Goal: Entertainment & Leisure: Consume media (video, audio)

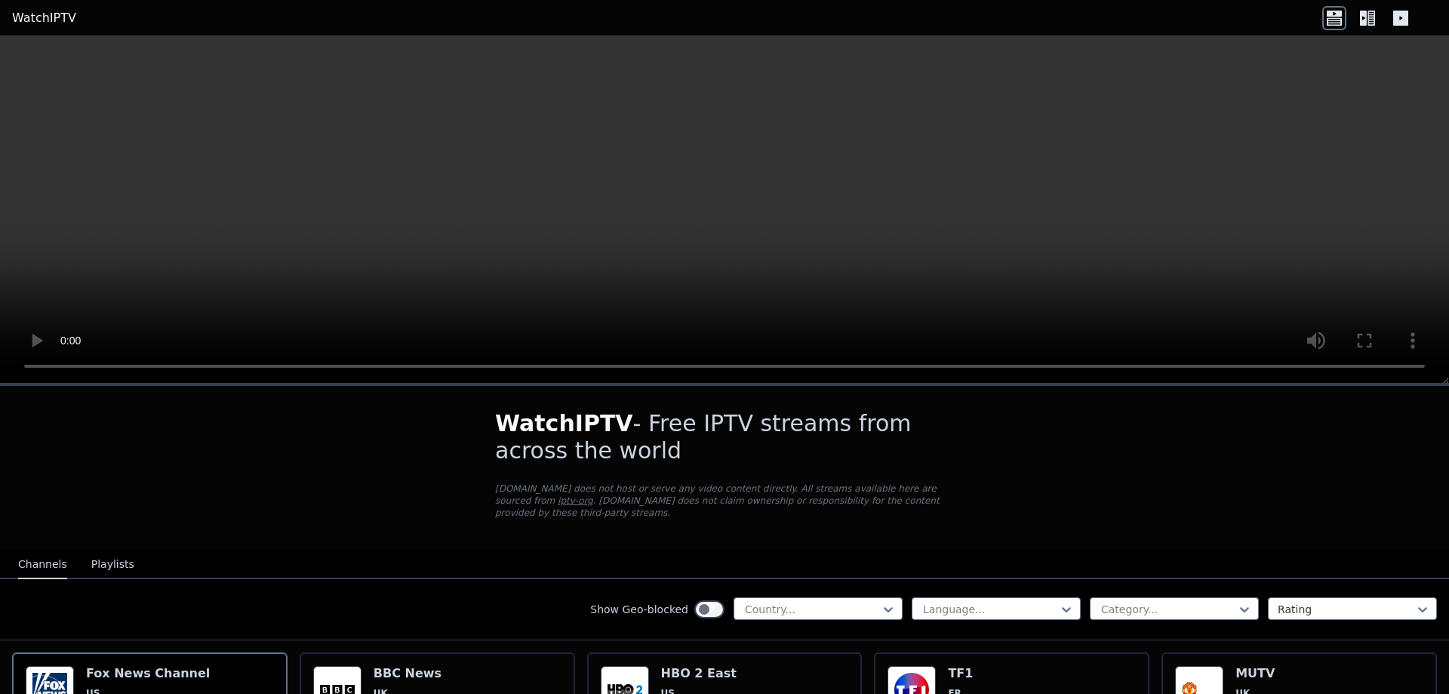
scroll to position [95, 0]
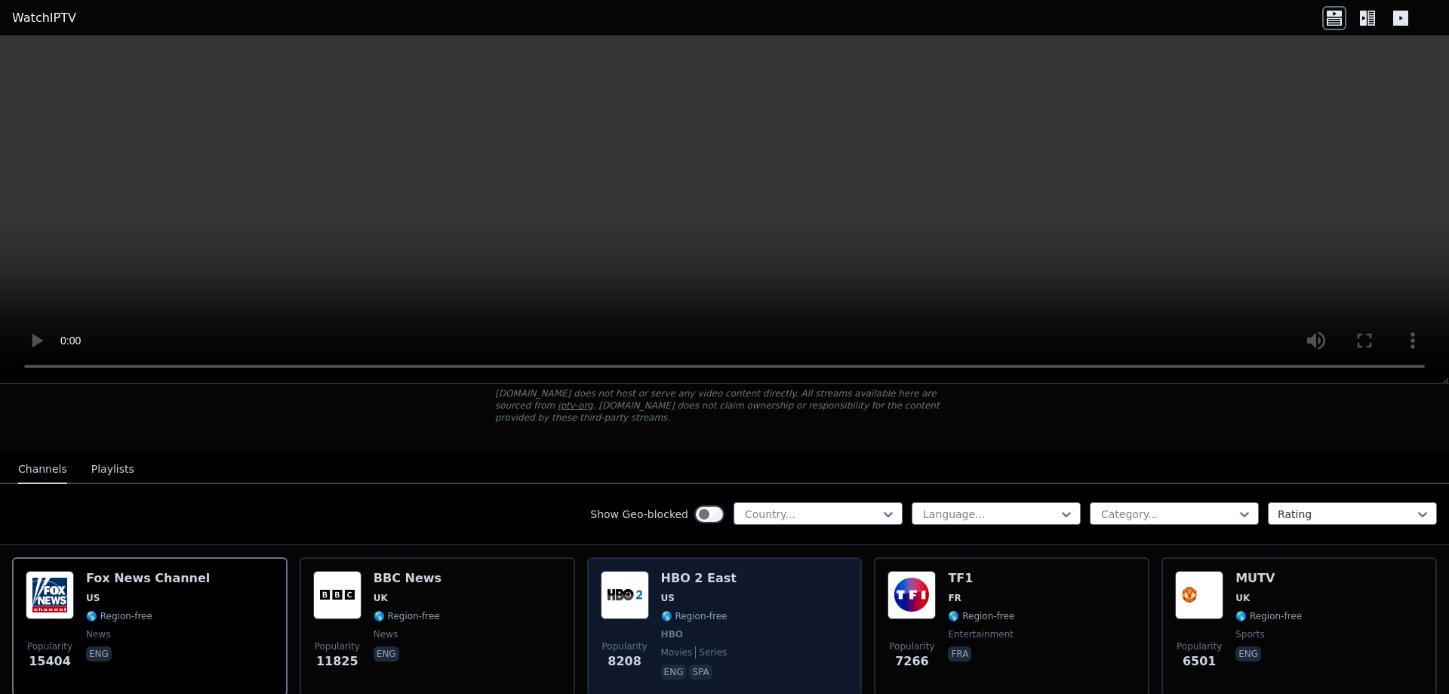
click at [653, 590] on div "Popularity 8208 HBO 2 East US 🌎 Region-free HBO movies series eng spa" at bounding box center [725, 627] width 248 height 112
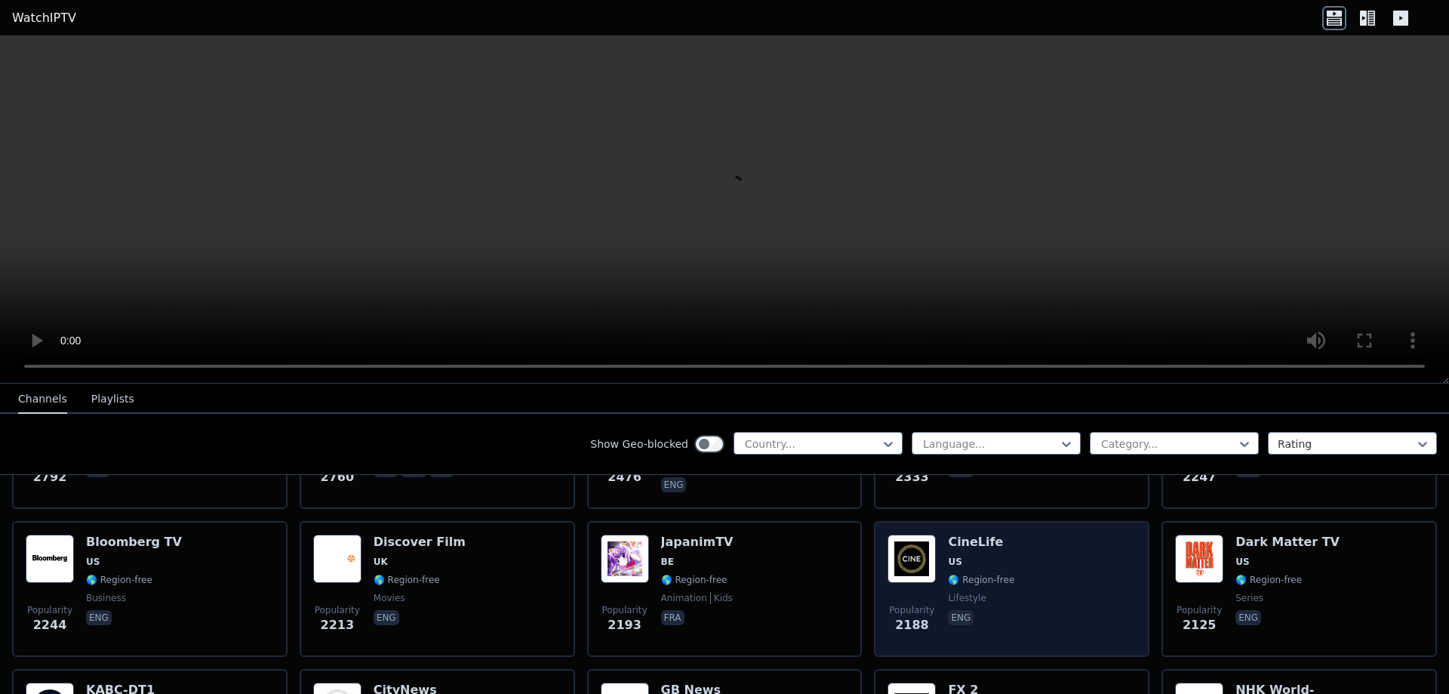
scroll to position [761, 0]
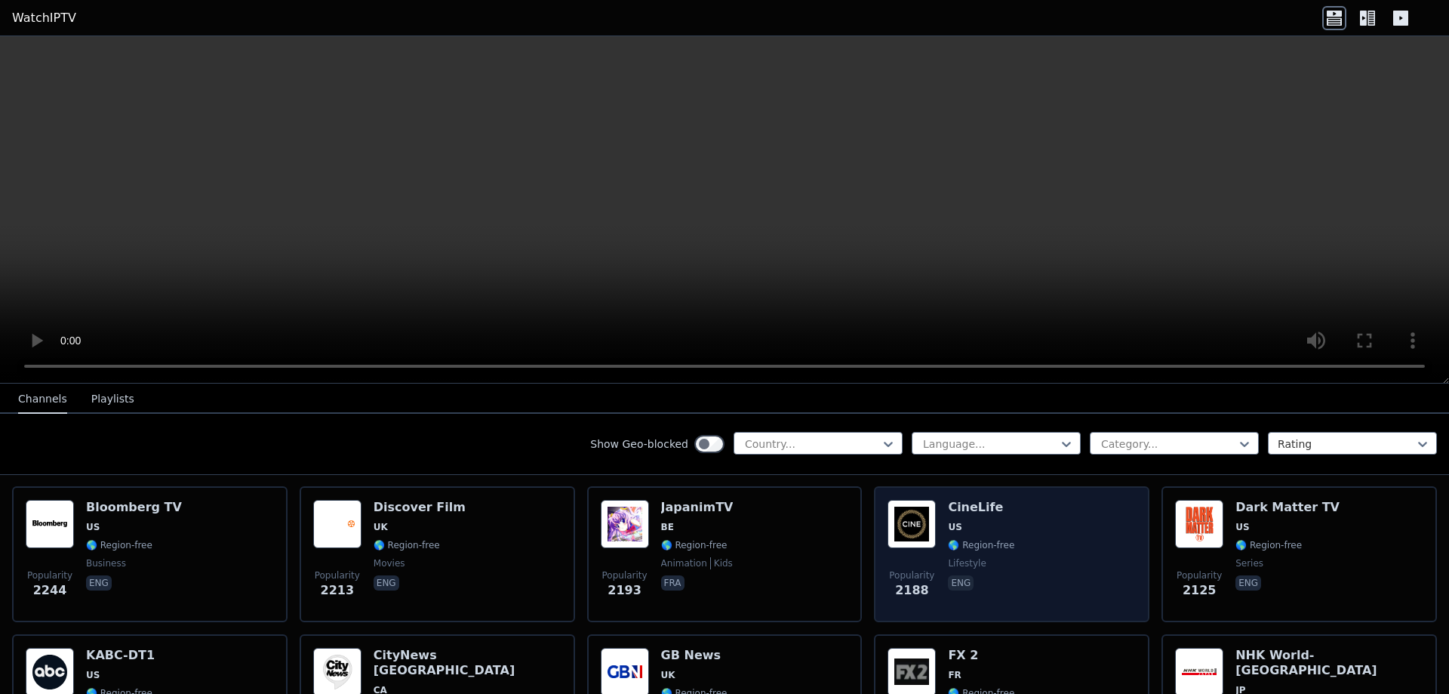
click at [911, 511] on img at bounding box center [912, 524] width 48 height 48
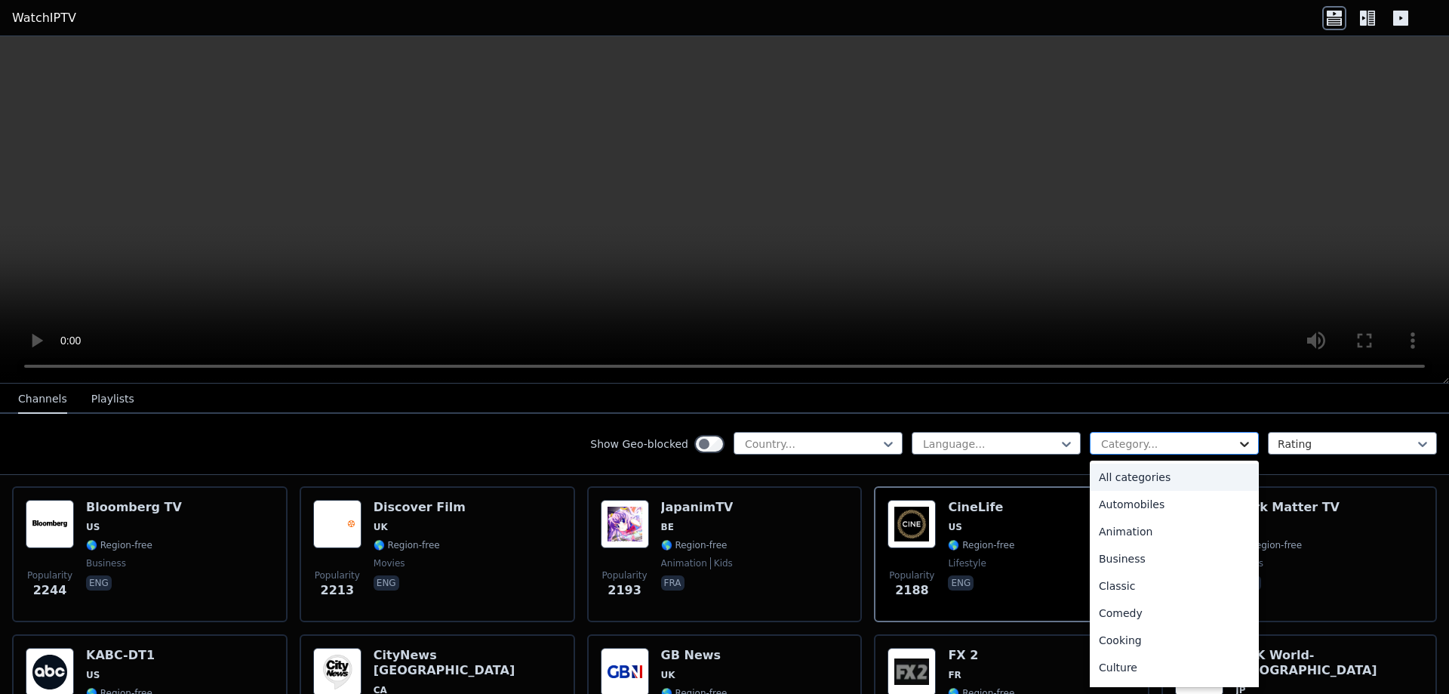
click at [1245, 444] on icon at bounding box center [1244, 443] width 15 height 15
click at [1114, 599] on div "Movies" at bounding box center [1174, 599] width 169 height 27
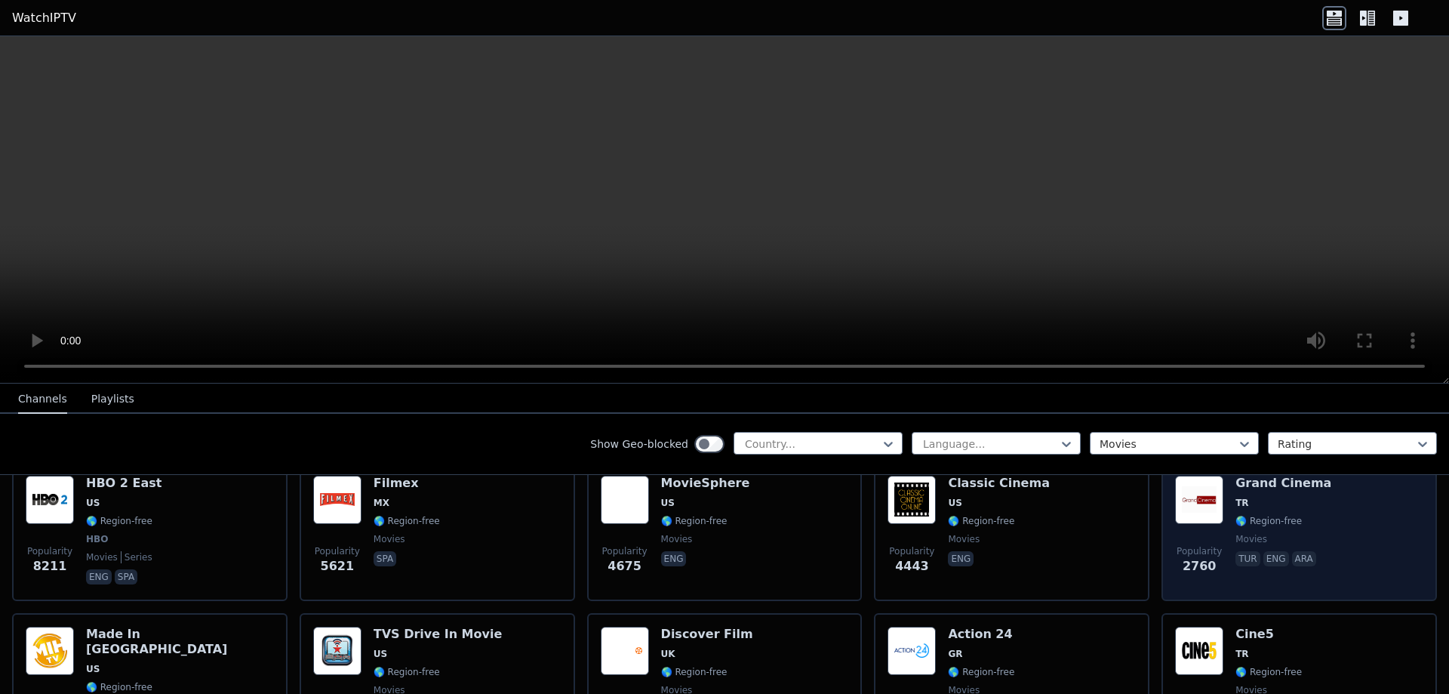
scroll to position [95, 0]
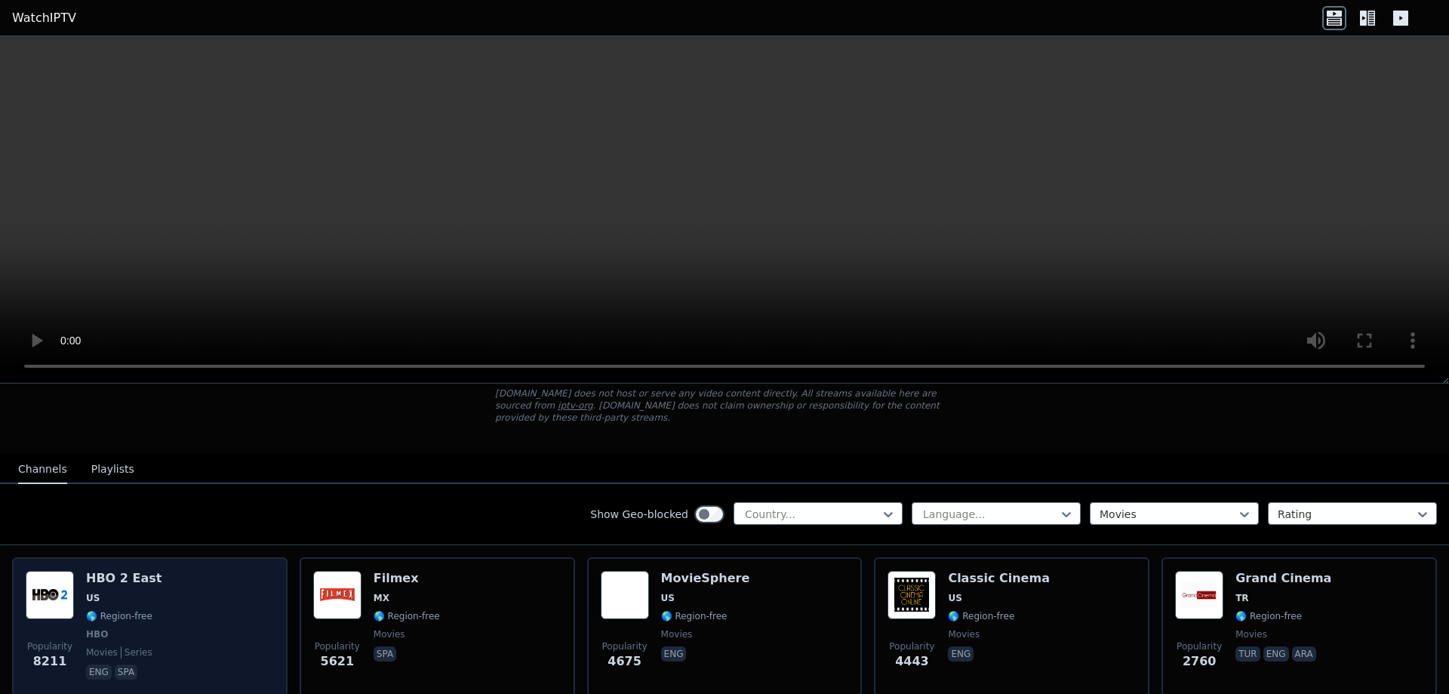
click at [99, 592] on span "US" at bounding box center [123, 598] width 75 height 12
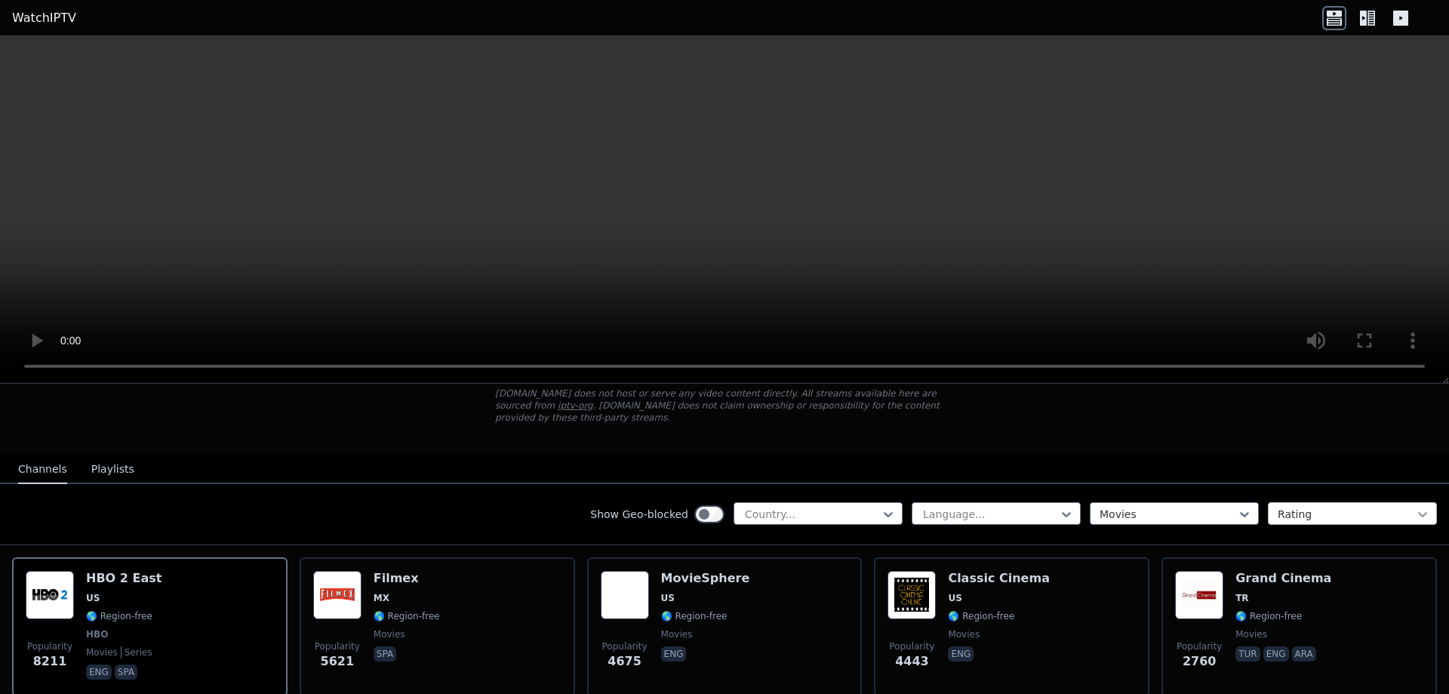
click at [1426, 512] on icon at bounding box center [1422, 514] width 9 height 5
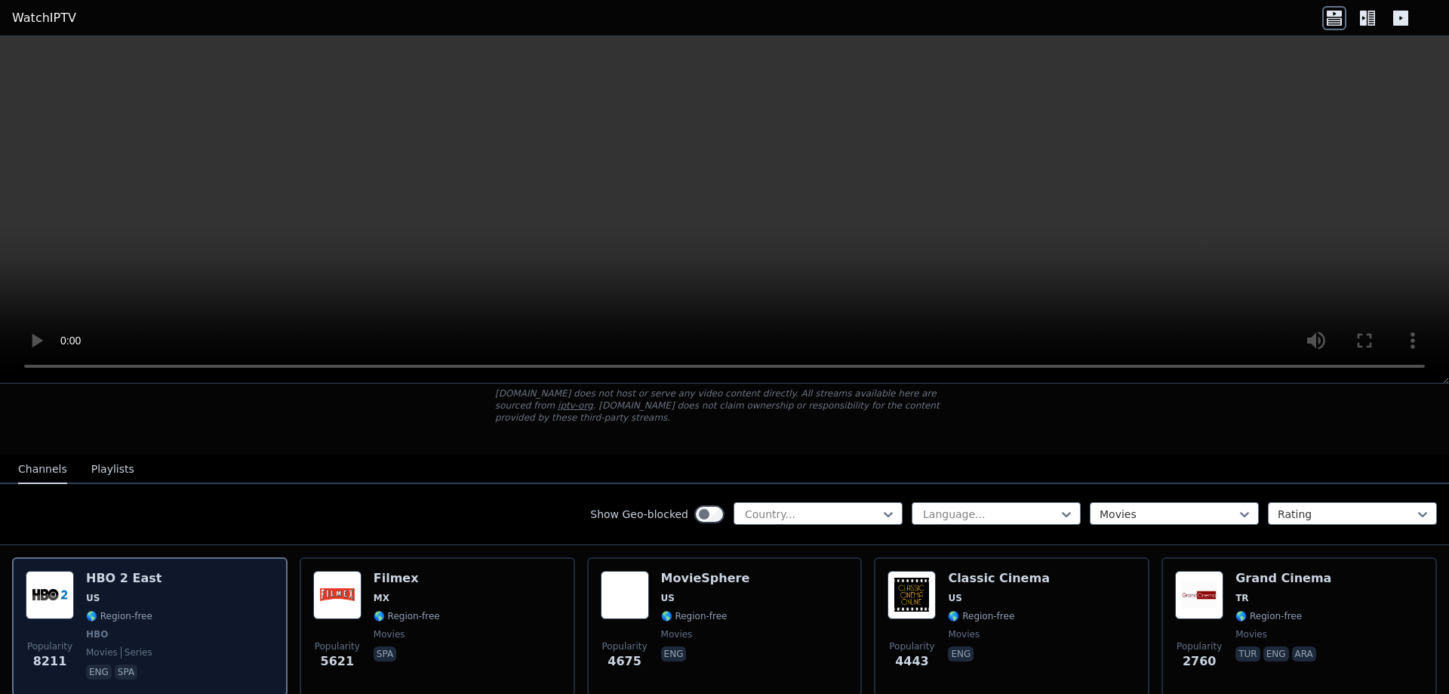
click at [103, 610] on span "🌎 Region-free" at bounding box center [119, 616] width 66 height 12
click at [65, 584] on img at bounding box center [50, 595] width 48 height 48
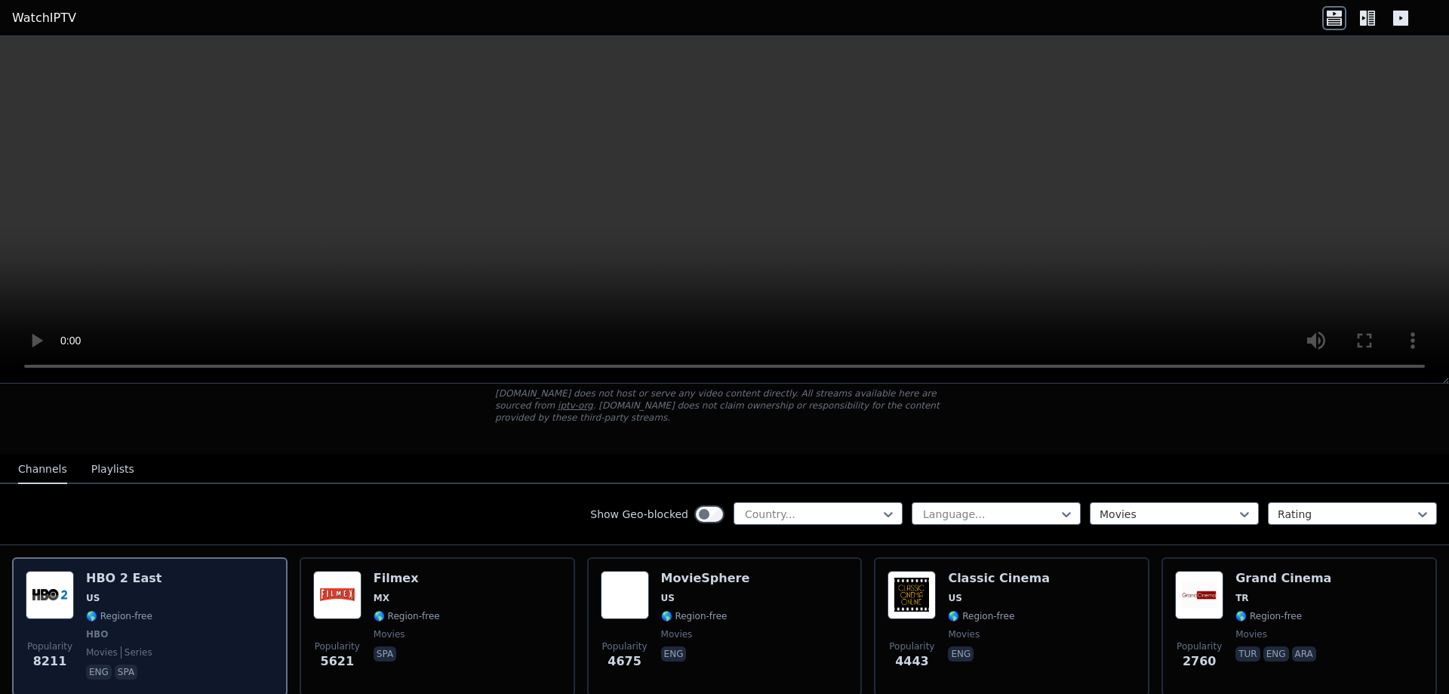
click at [65, 584] on img at bounding box center [50, 595] width 48 height 48
click at [60, 584] on img at bounding box center [50, 595] width 48 height 48
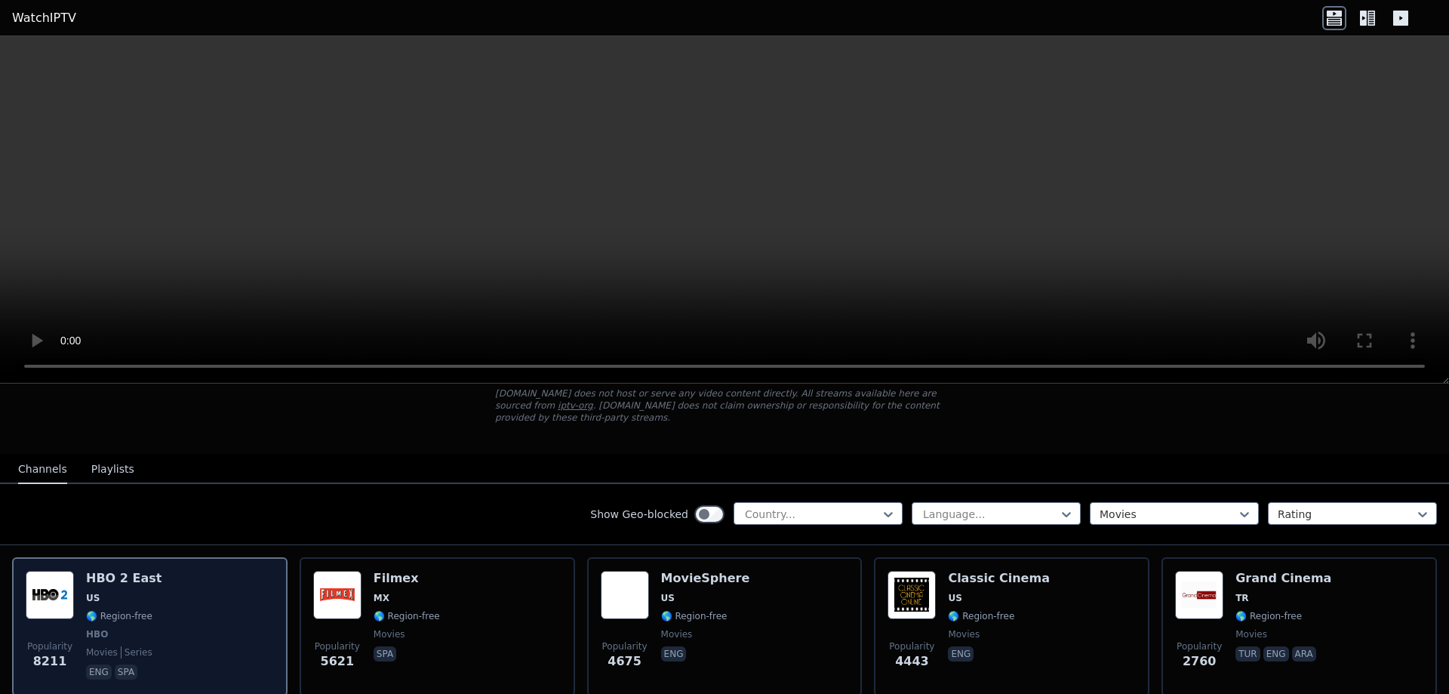
click at [60, 584] on img at bounding box center [50, 595] width 48 height 48
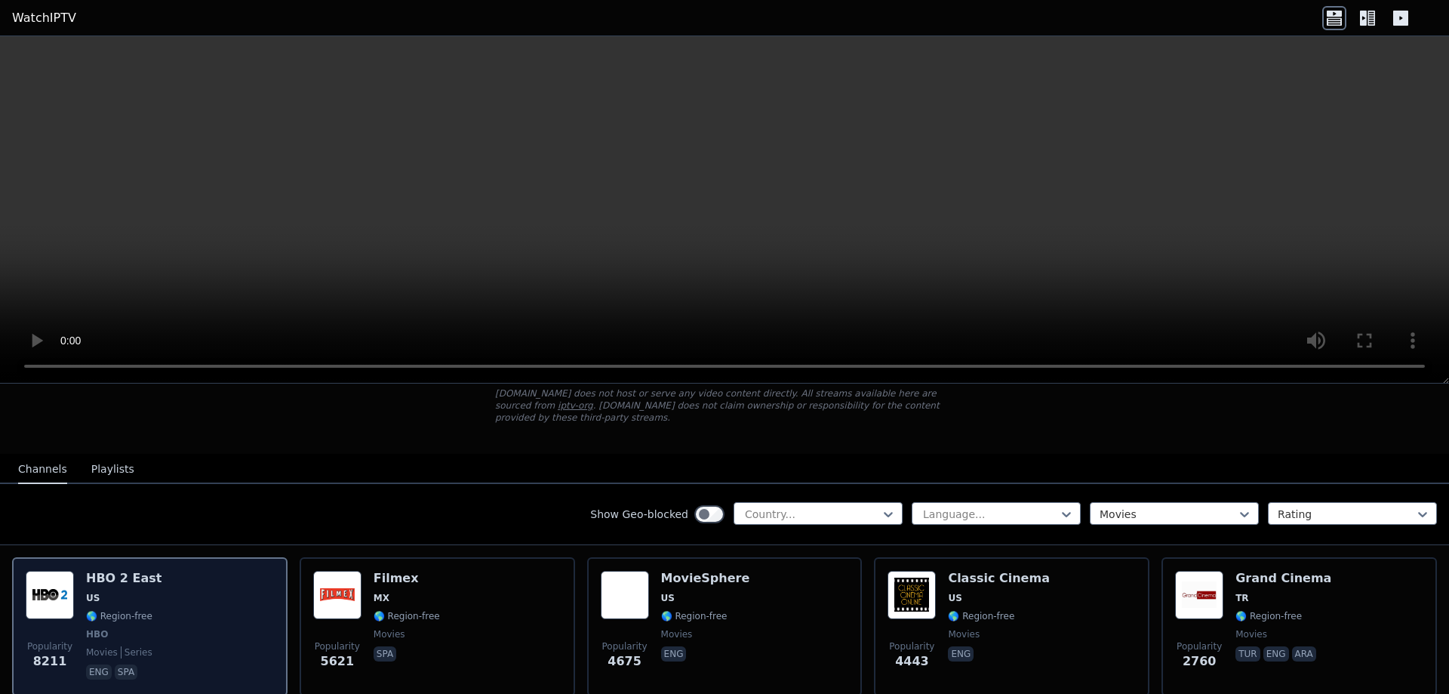
click at [60, 584] on img at bounding box center [50, 595] width 48 height 48
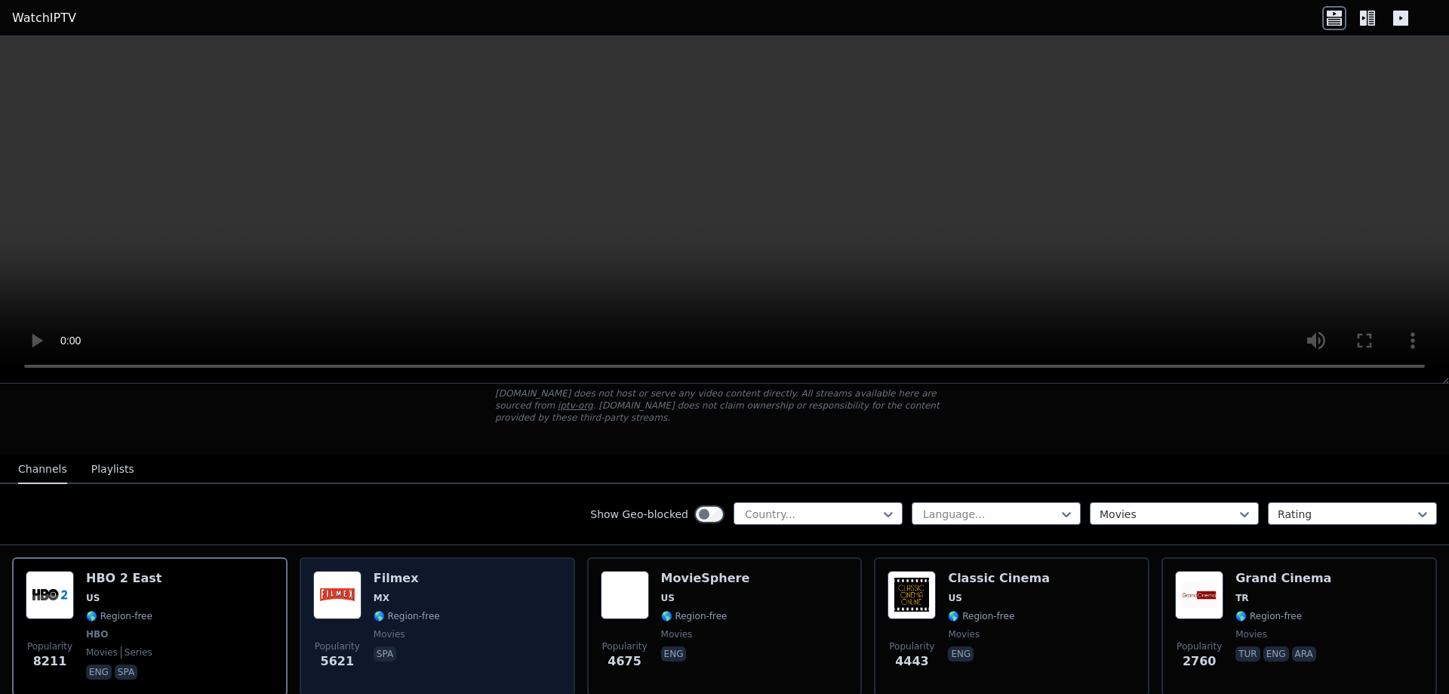
click at [417, 592] on div "Filmex MX 🌎 Region-free movies spa" at bounding box center [407, 627] width 66 height 112
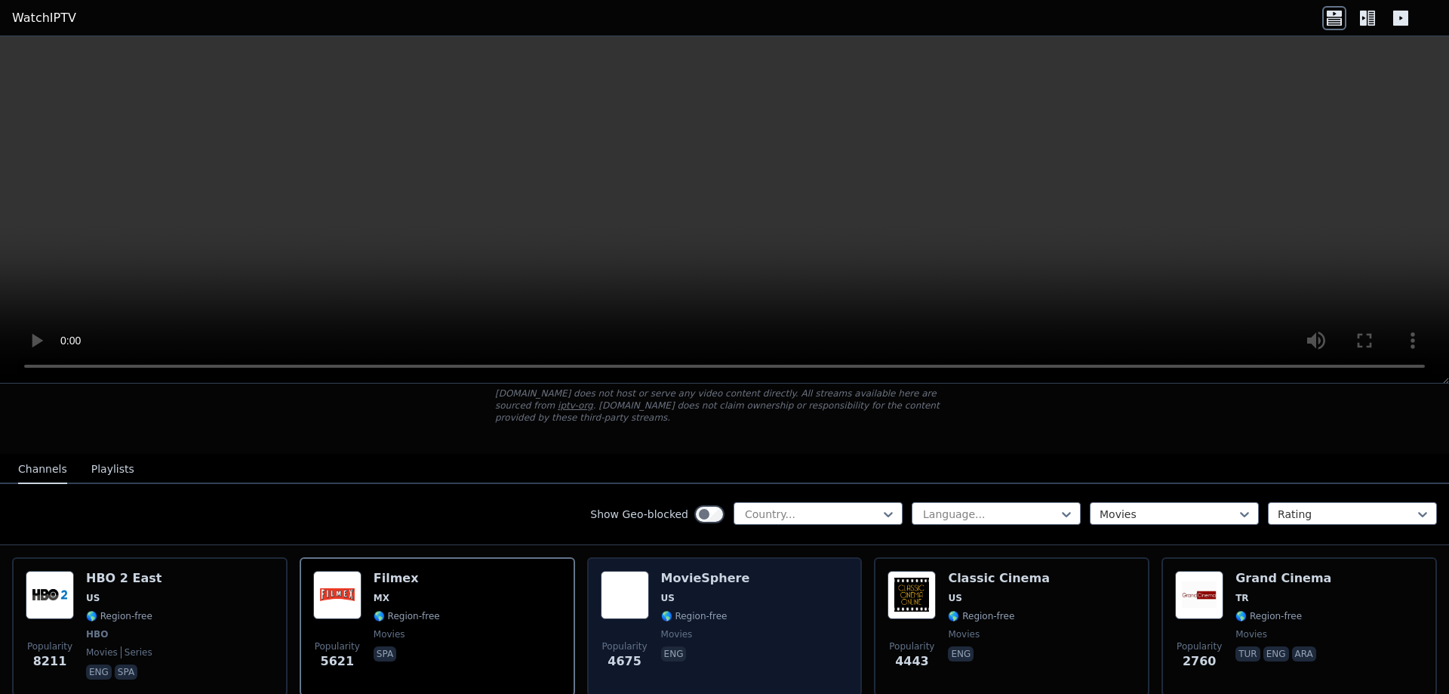
click at [705, 613] on div "MovieSphere US 🌎 Region-free movies eng" at bounding box center [705, 627] width 89 height 112
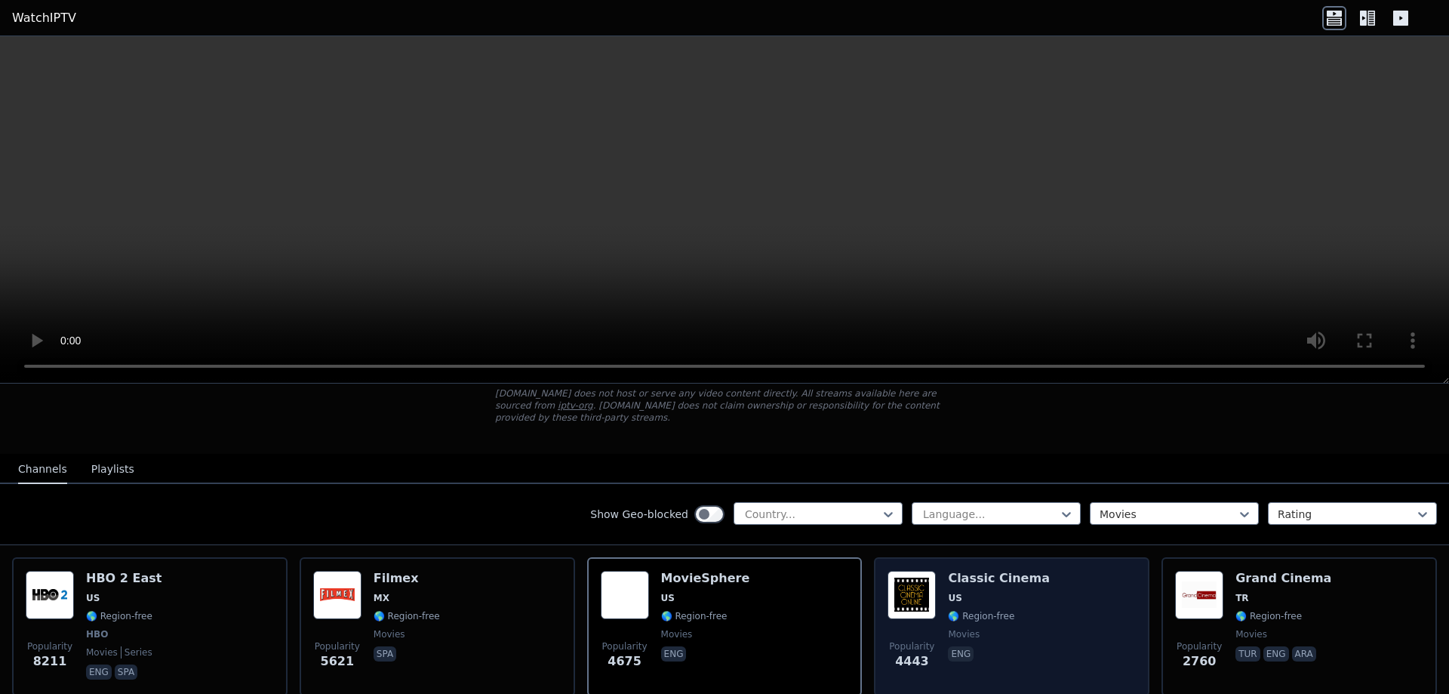
click at [1003, 628] on span "movies" at bounding box center [999, 634] width 102 height 12
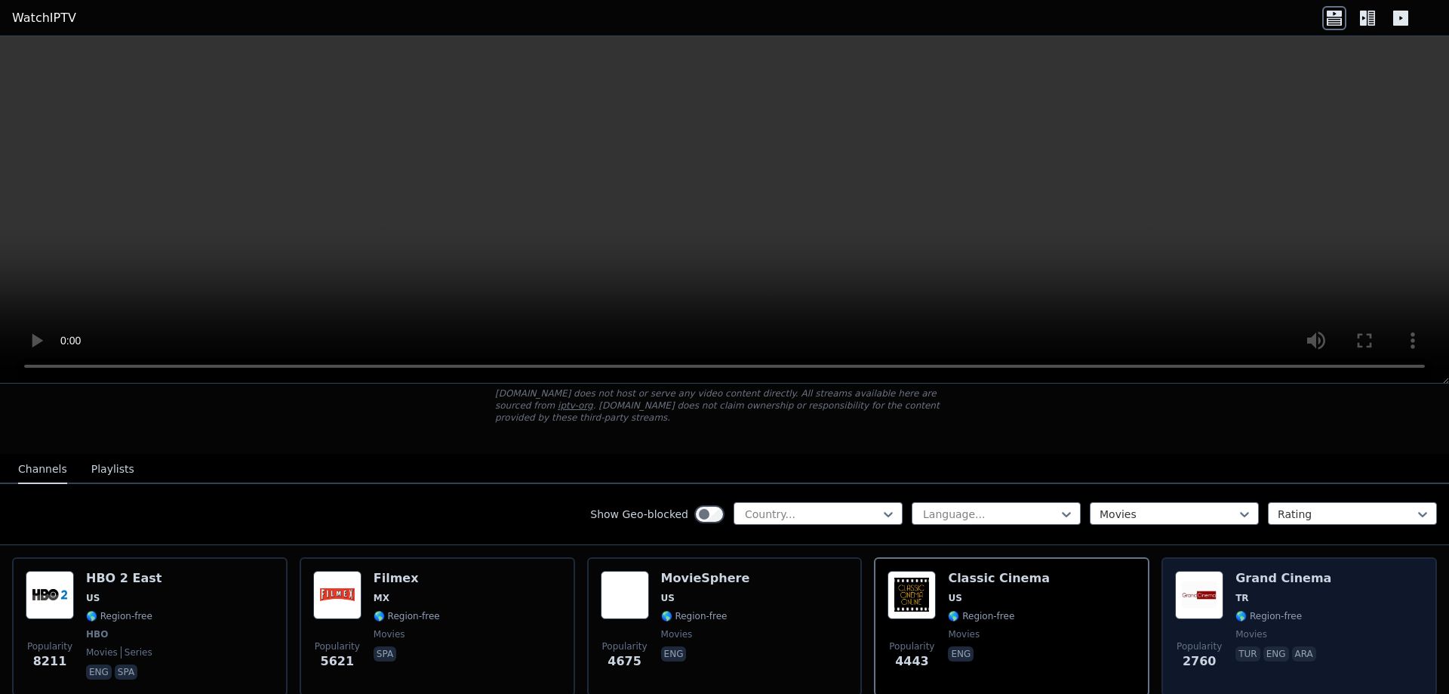
click at [1337, 628] on div "Popularity 2760 Grand Cinema TR 🌎 Region-free movies tur eng ara" at bounding box center [1299, 627] width 248 height 112
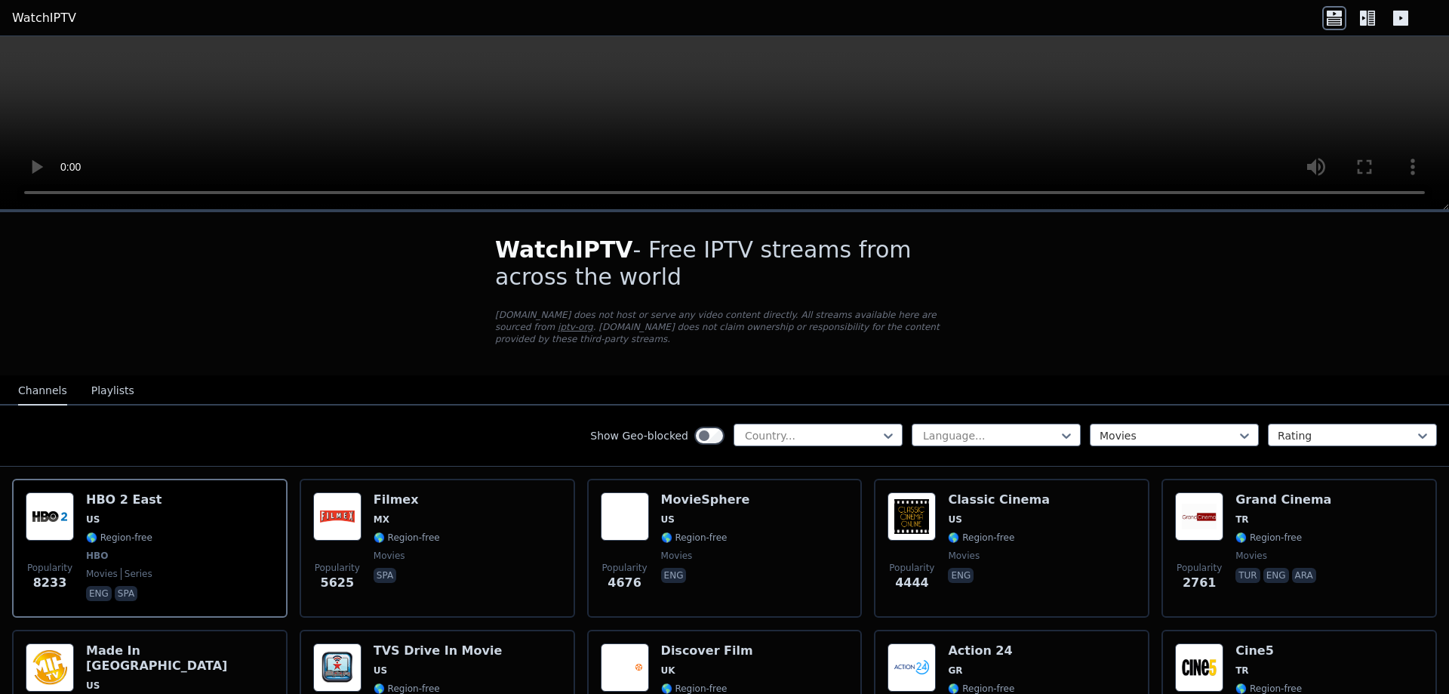
scroll to position [95, 0]
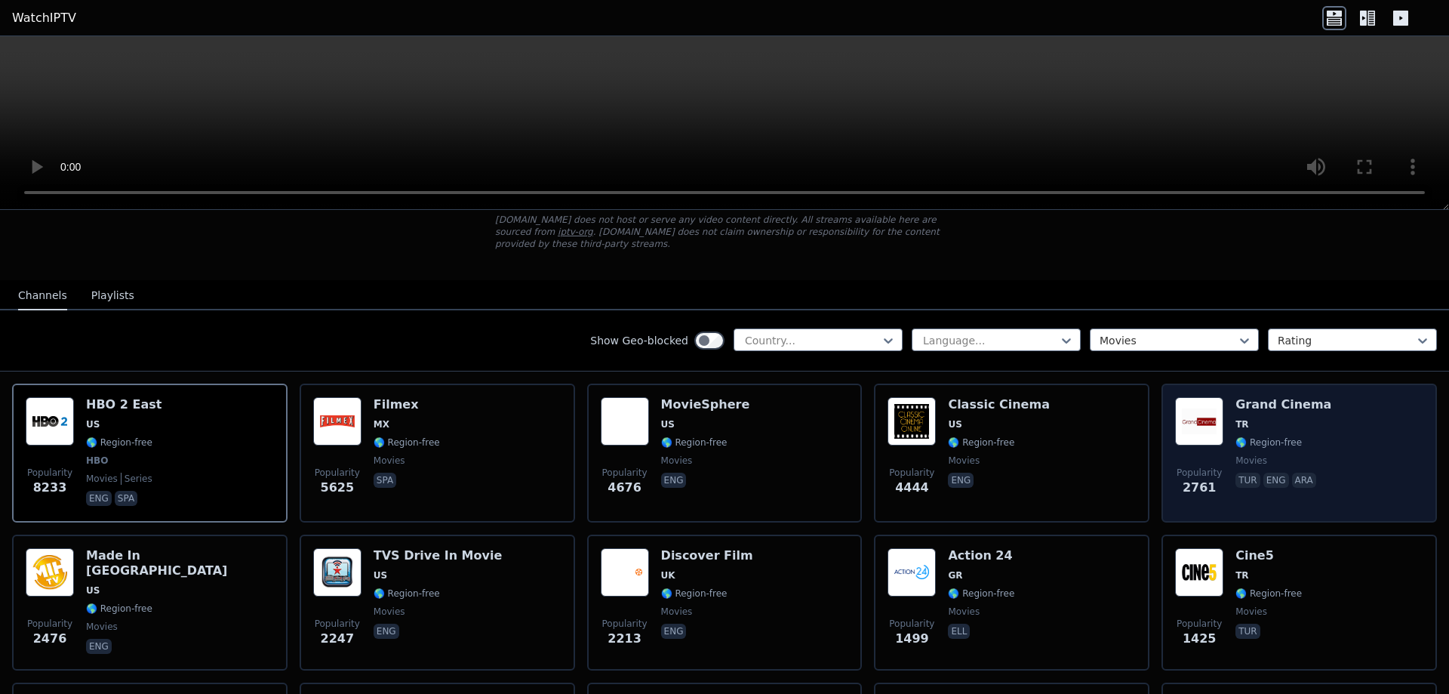
click at [1258, 422] on div "Grand Cinema TR 🌎 Region-free movies tur eng ara" at bounding box center [1284, 453] width 96 height 112
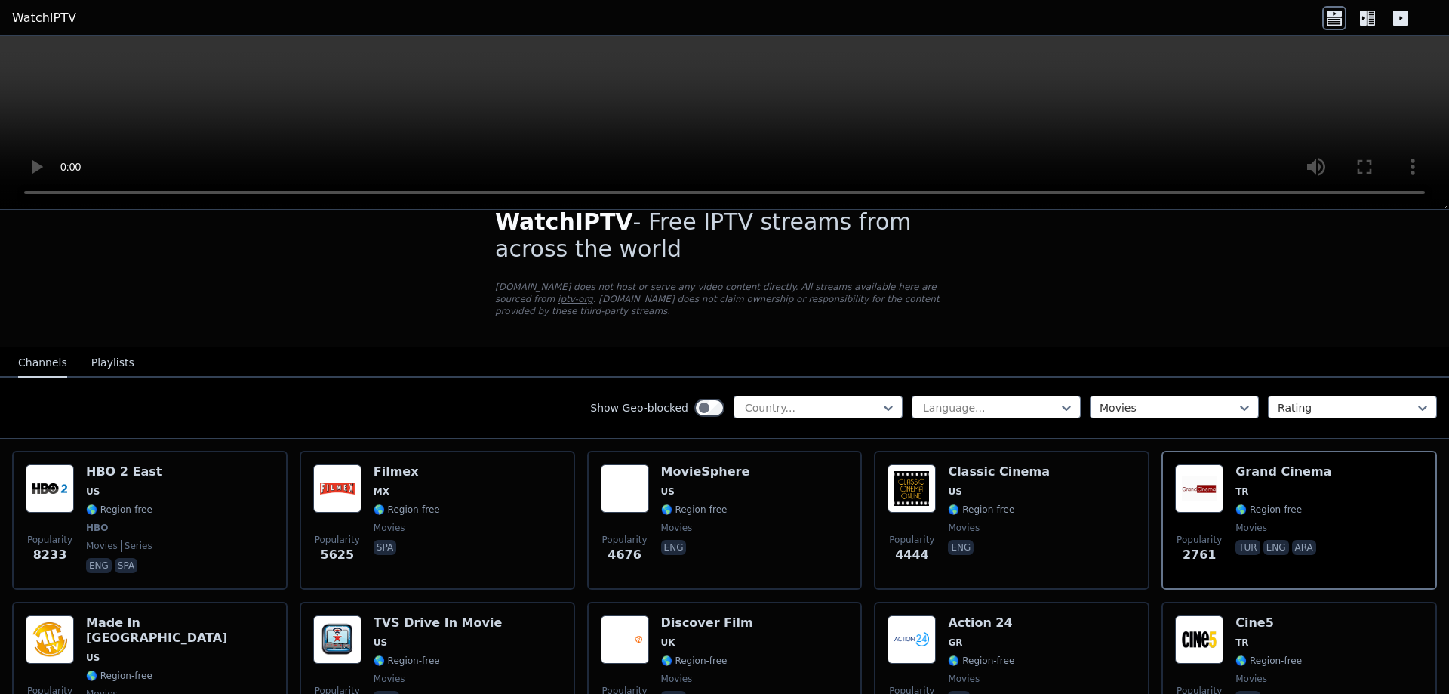
scroll to position [0, 0]
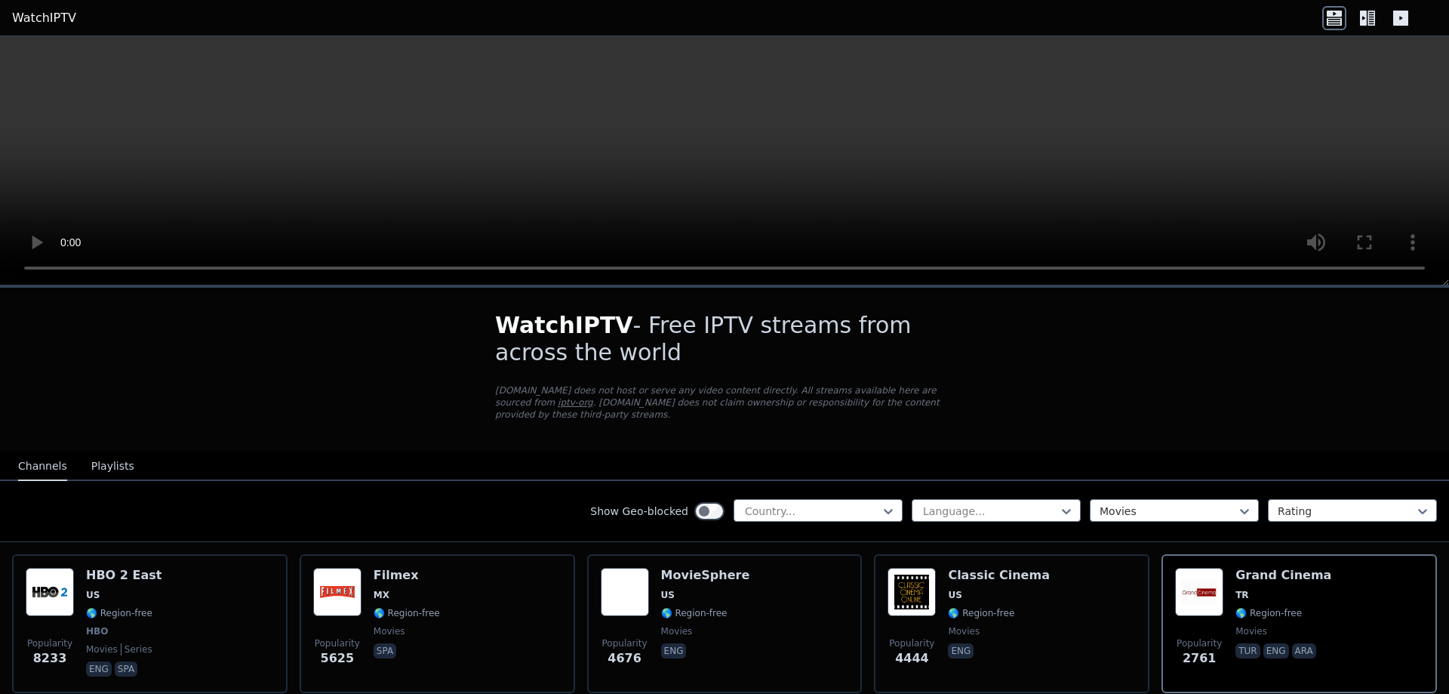
drag, startPoint x: 1446, startPoint y: 204, endPoint x: 1434, endPoint y: 279, distance: 76.4
click at [1434, 279] on div at bounding box center [724, 160] width 1449 height 249
click at [1117, 17] on header "WatchIPTV" at bounding box center [724, 18] width 1449 height 36
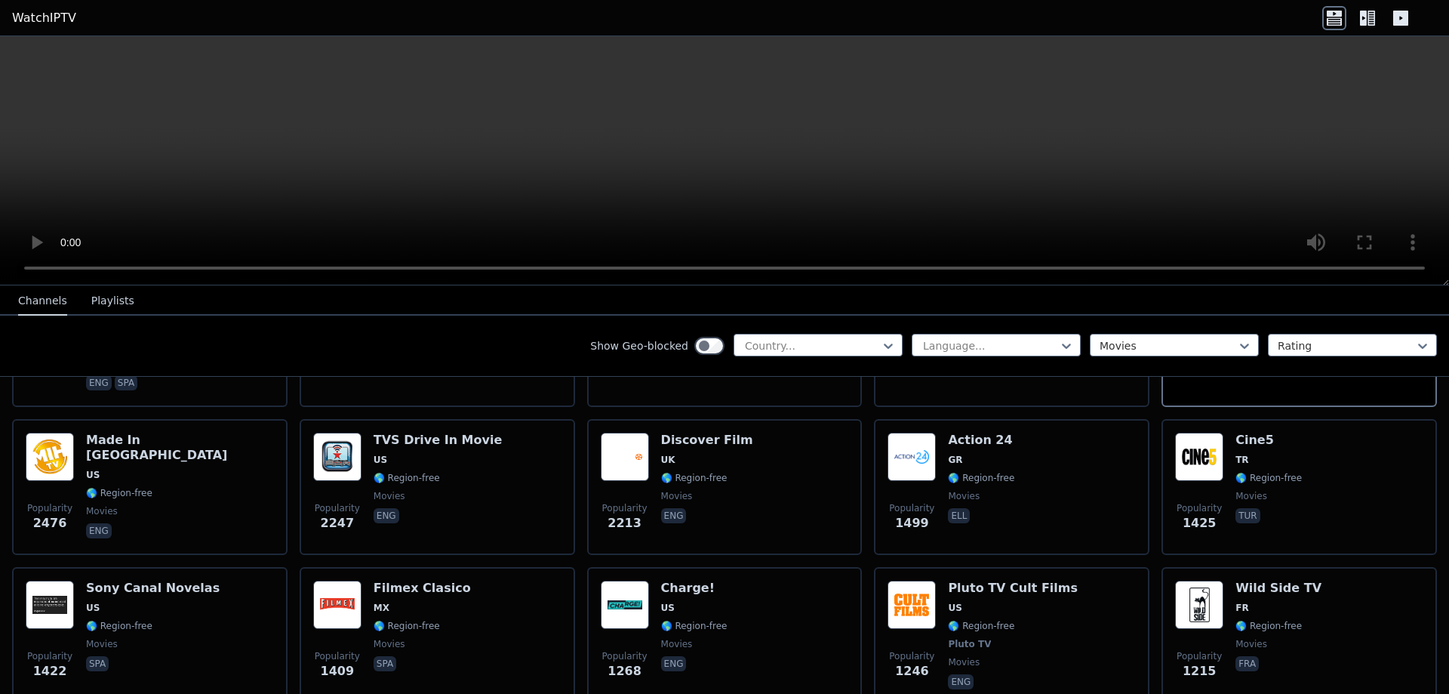
scroll to position [308, 0]
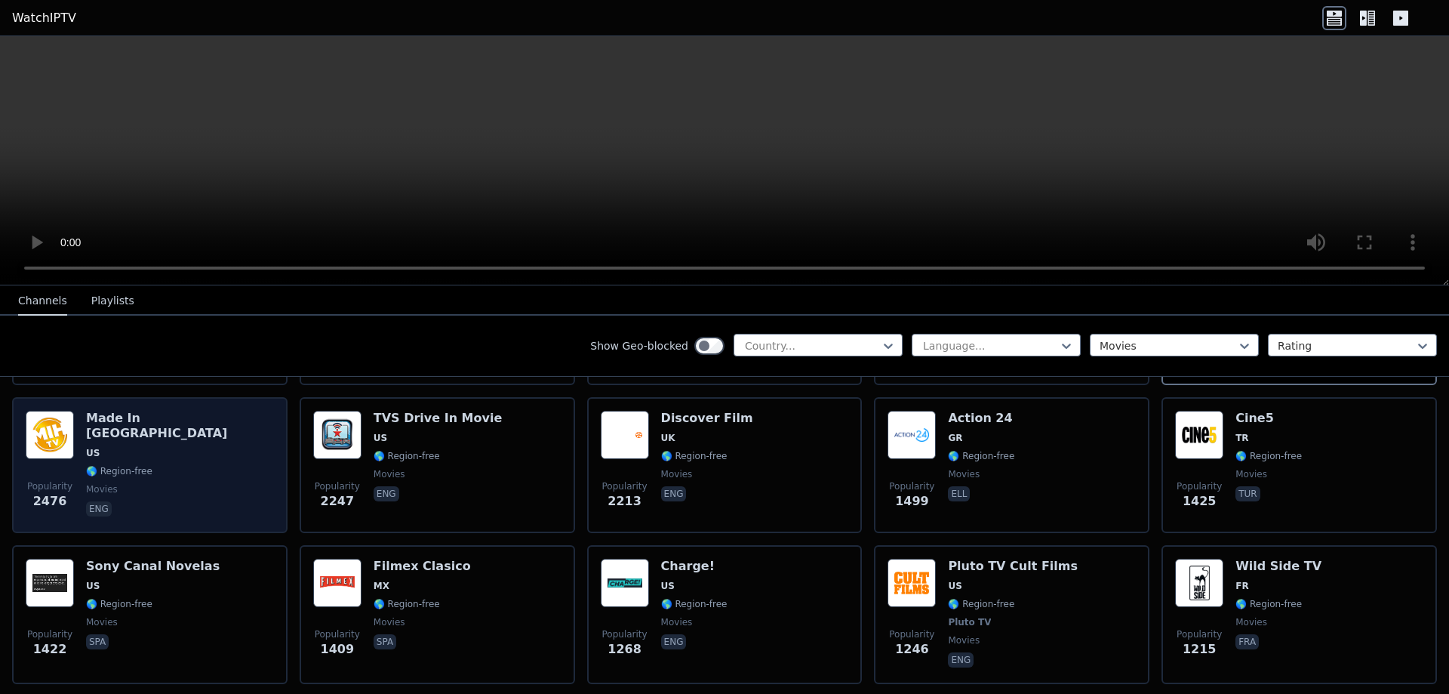
click at [127, 465] on span "🌎 Region-free" at bounding box center [119, 471] width 66 height 12
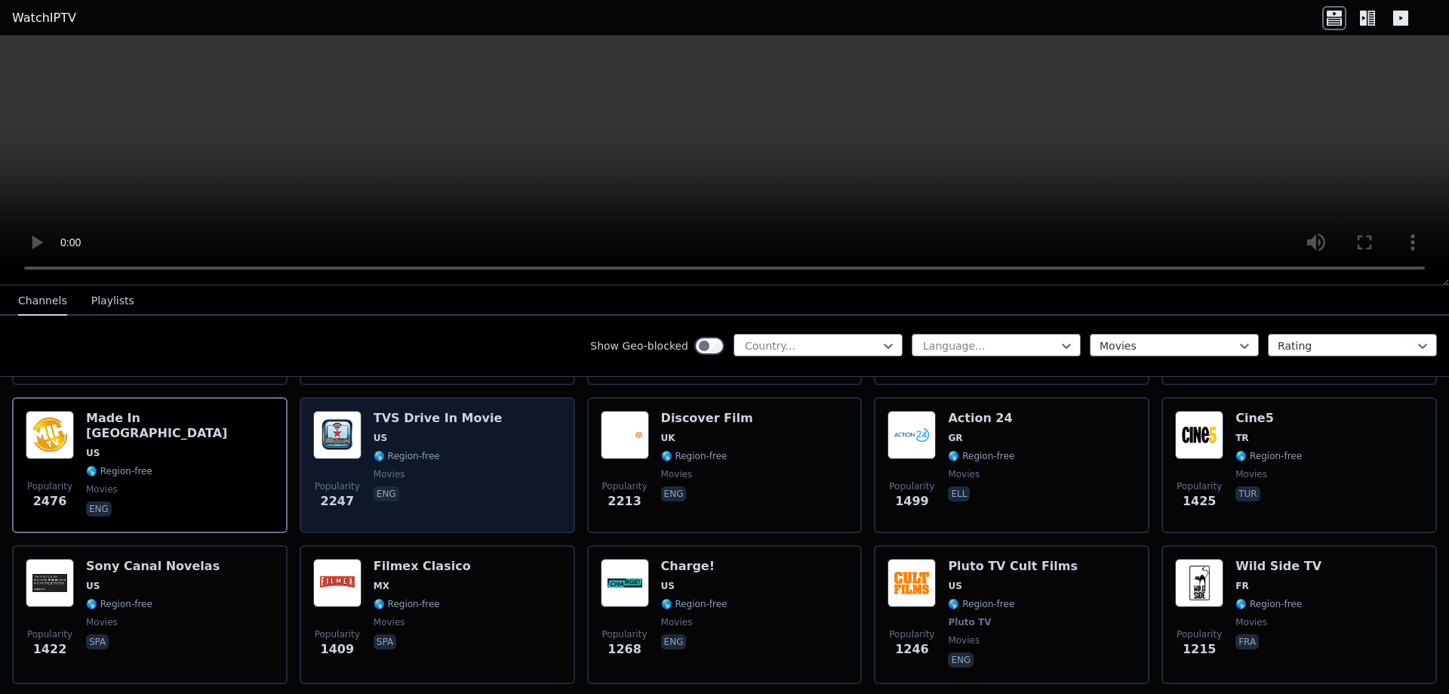
click at [457, 432] on div "TVS Drive In Movie US 🌎 Region-free movies eng" at bounding box center [438, 465] width 129 height 109
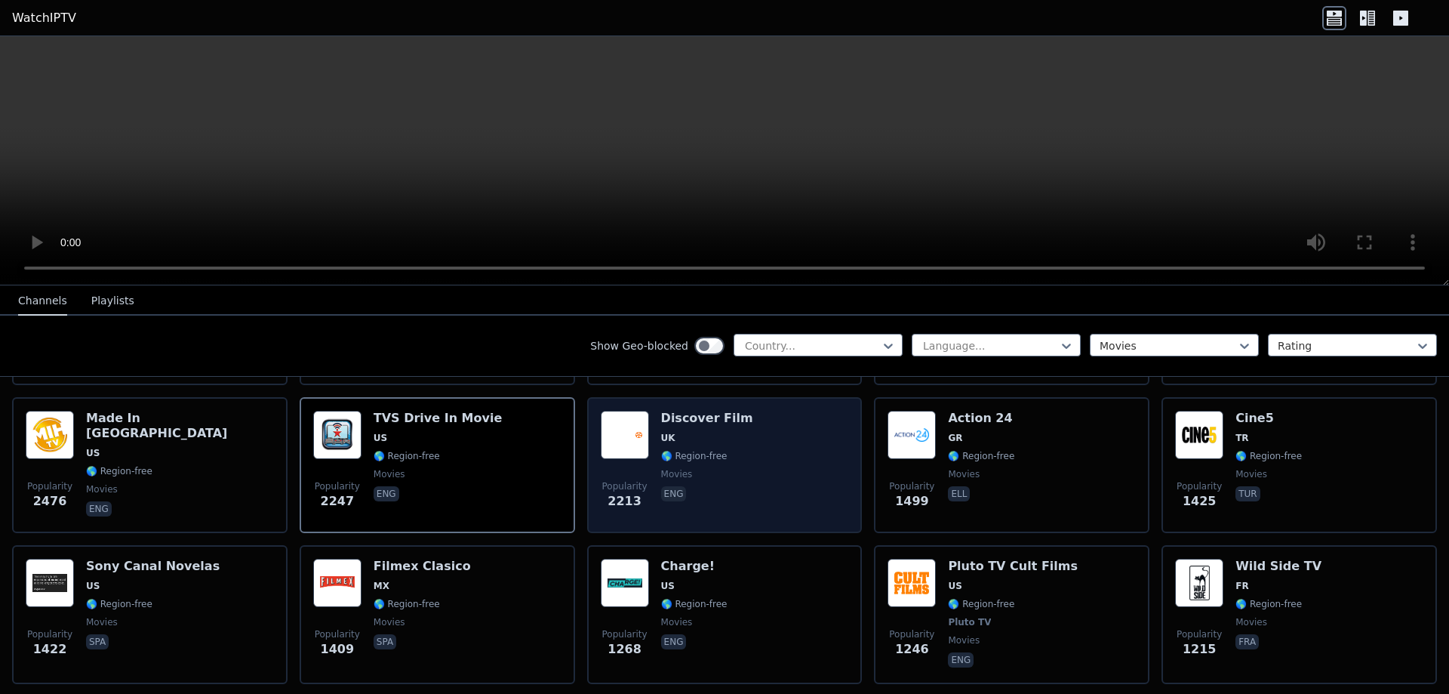
click at [694, 450] on span "🌎 Region-free" at bounding box center [694, 456] width 66 height 12
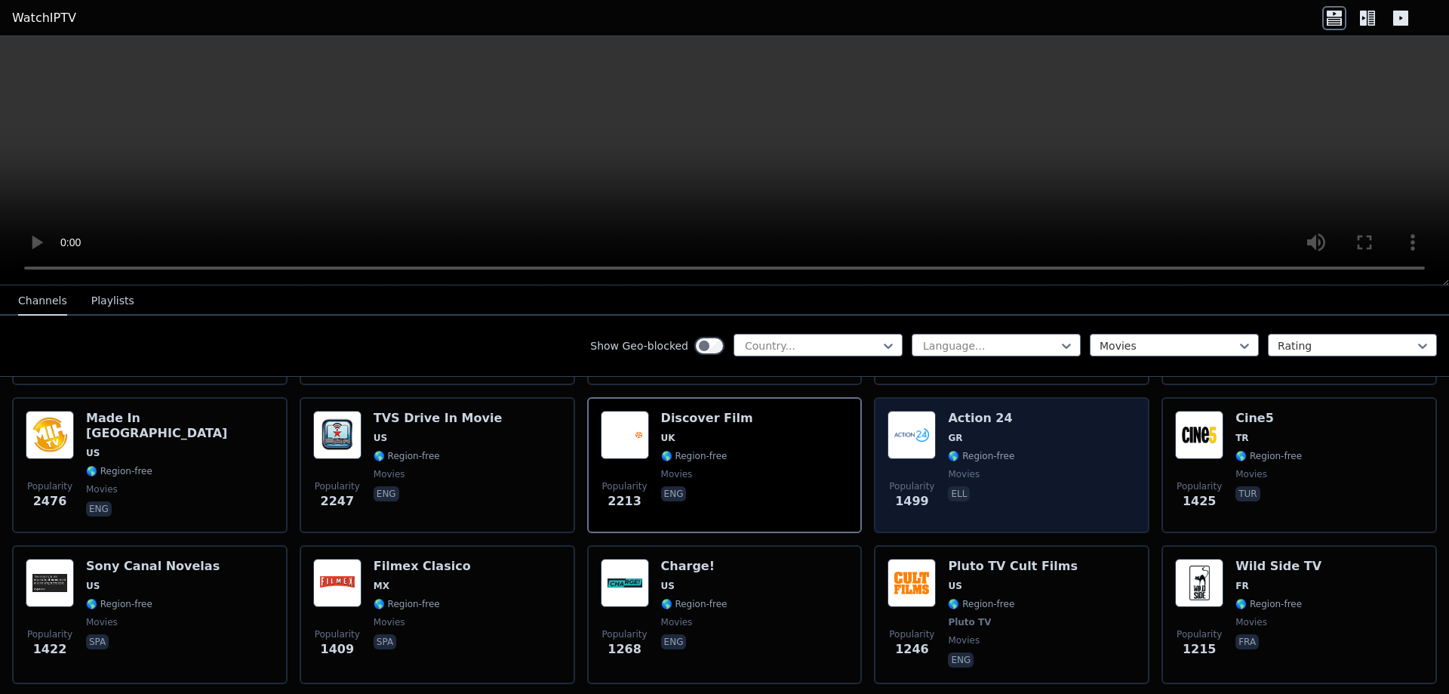
click at [1018, 448] on div "Popularity 1499 Action 24 GR 🌎 Region-free movies ell" at bounding box center [1012, 465] width 248 height 109
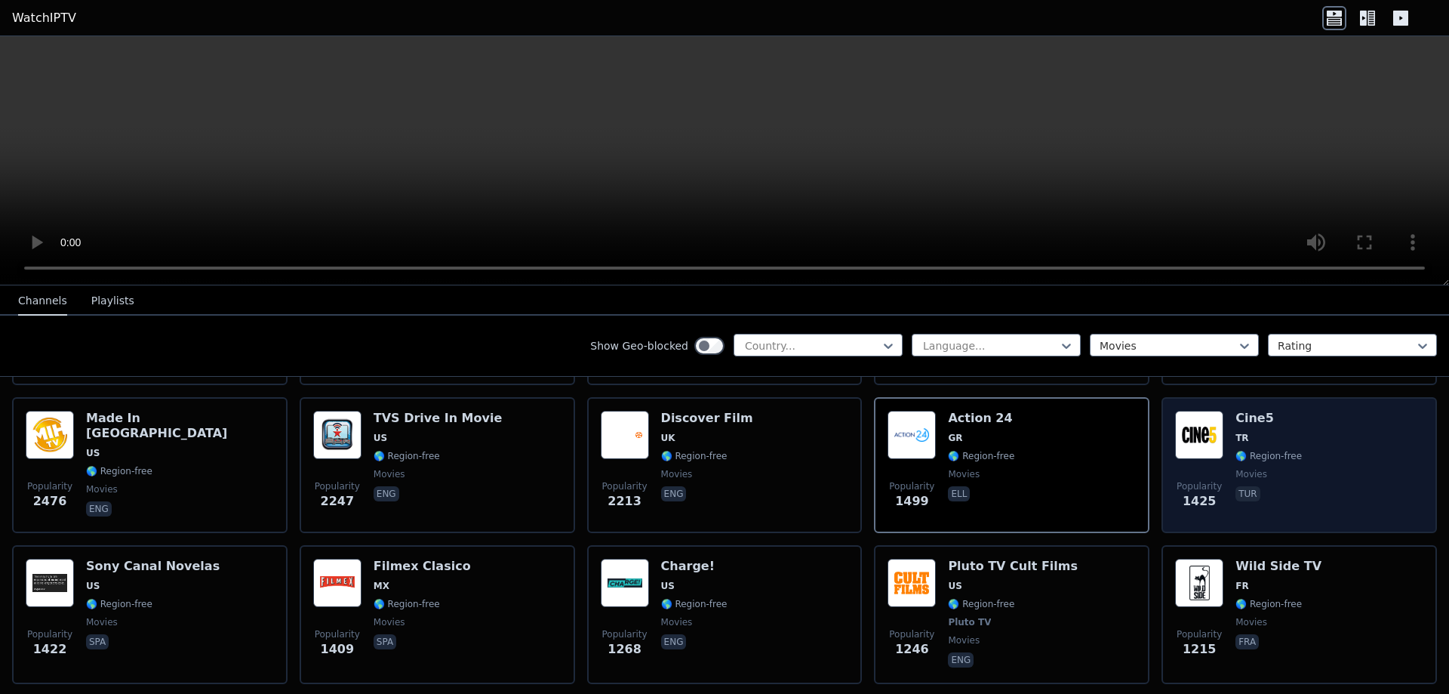
click at [1266, 450] on span "🌎 Region-free" at bounding box center [1269, 456] width 66 height 12
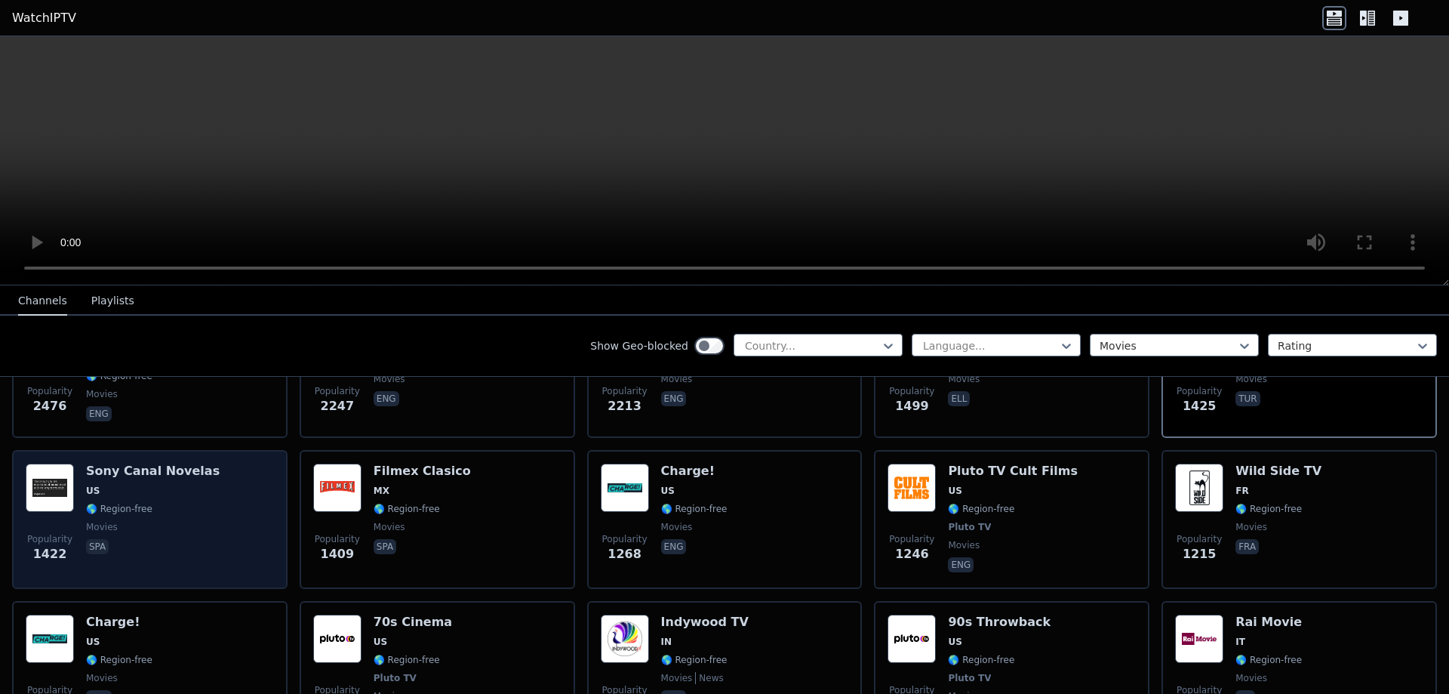
click at [155, 503] on div "Sony Canal Novelas US 🌎 Region-free movies spa" at bounding box center [153, 519] width 134 height 112
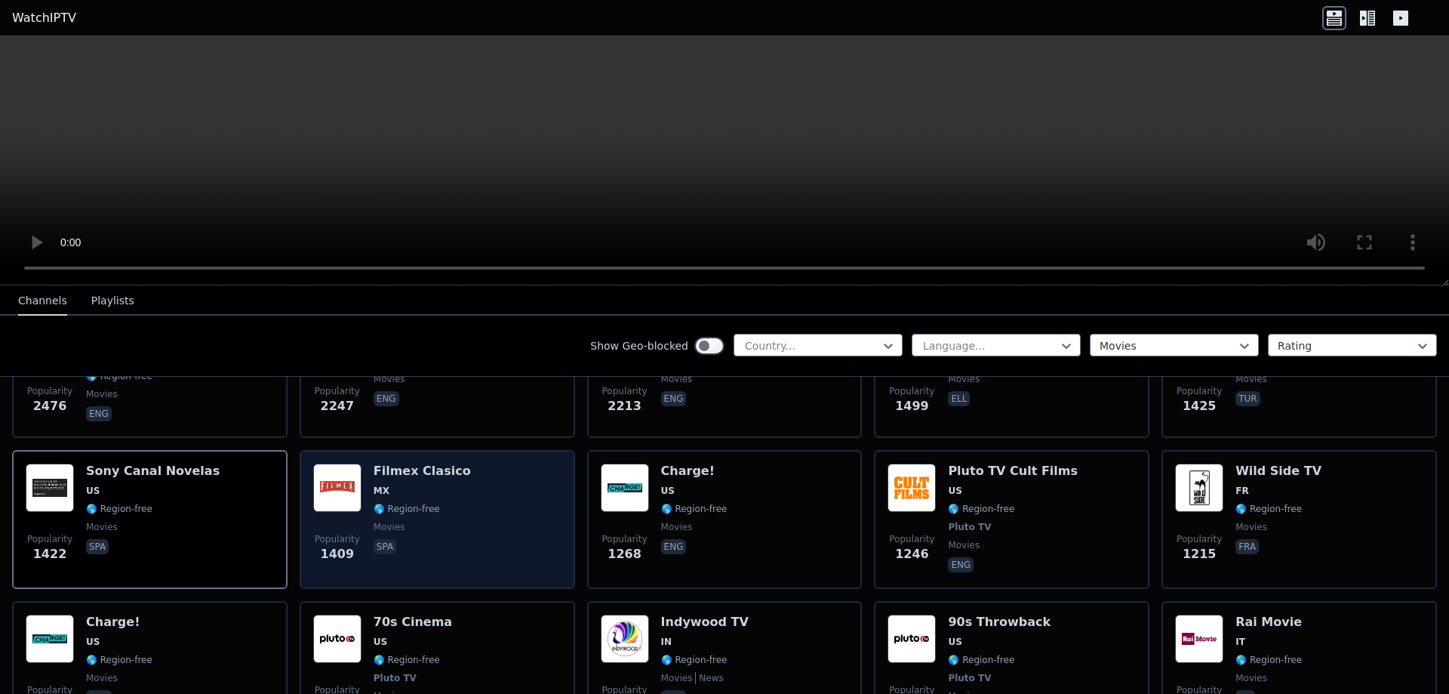
click at [447, 505] on div "Filmex Clasico MX 🌎 Region-free movies spa" at bounding box center [422, 519] width 97 height 112
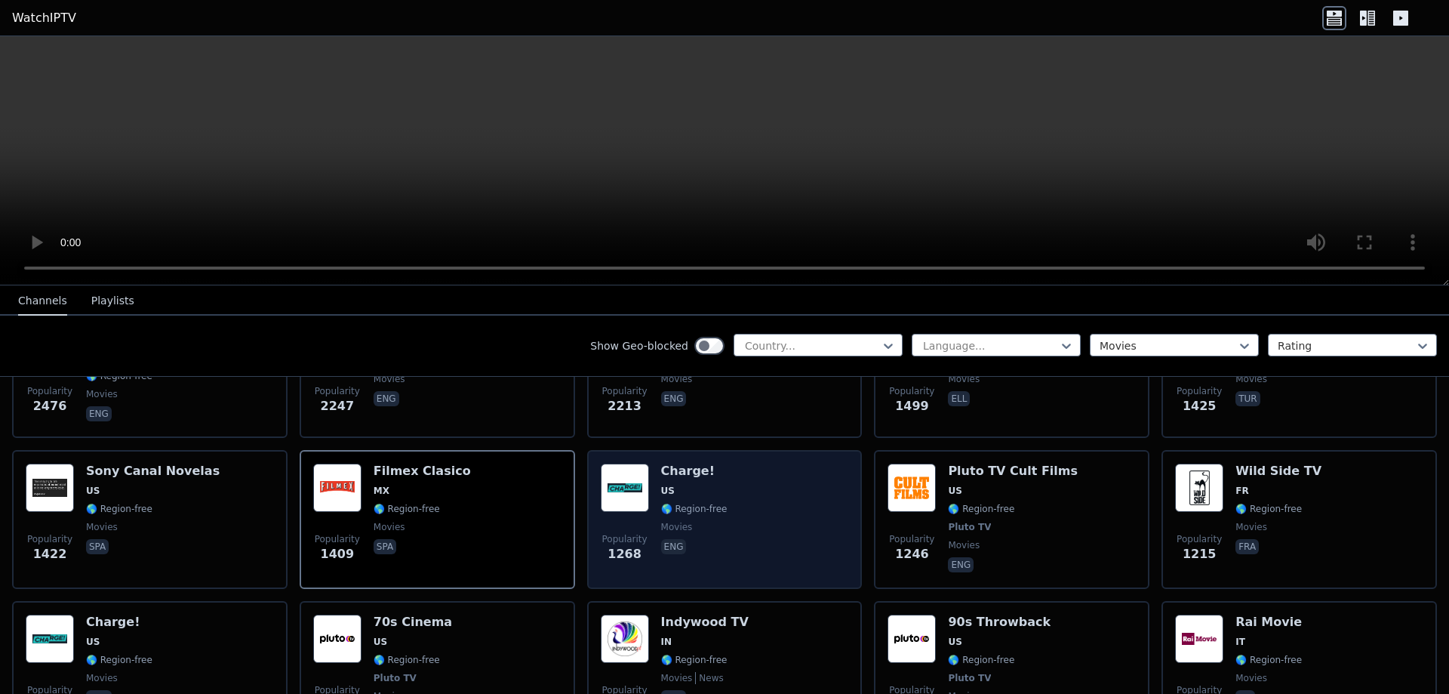
click at [746, 496] on div "Popularity 1268 Charge! US 🌎 Region-free movies eng" at bounding box center [725, 519] width 248 height 112
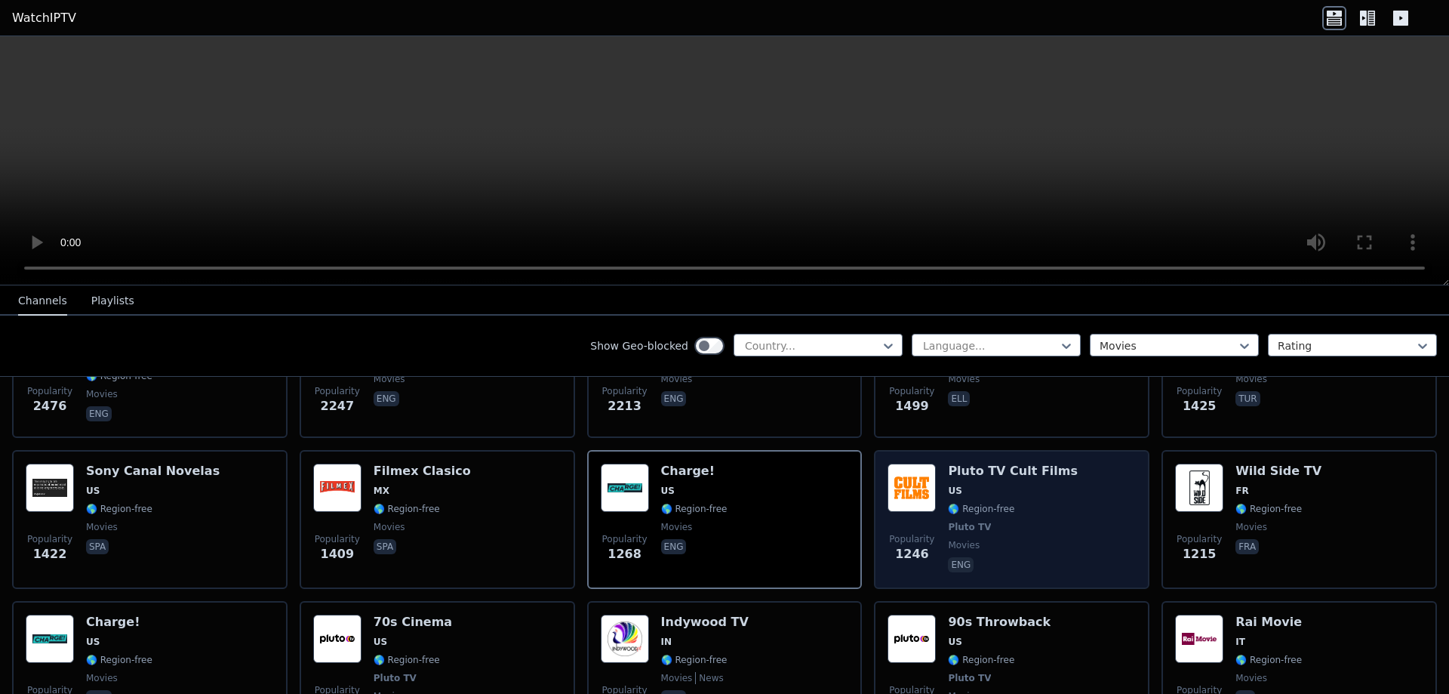
click at [1016, 521] on span "Pluto TV" at bounding box center [1013, 527] width 130 height 12
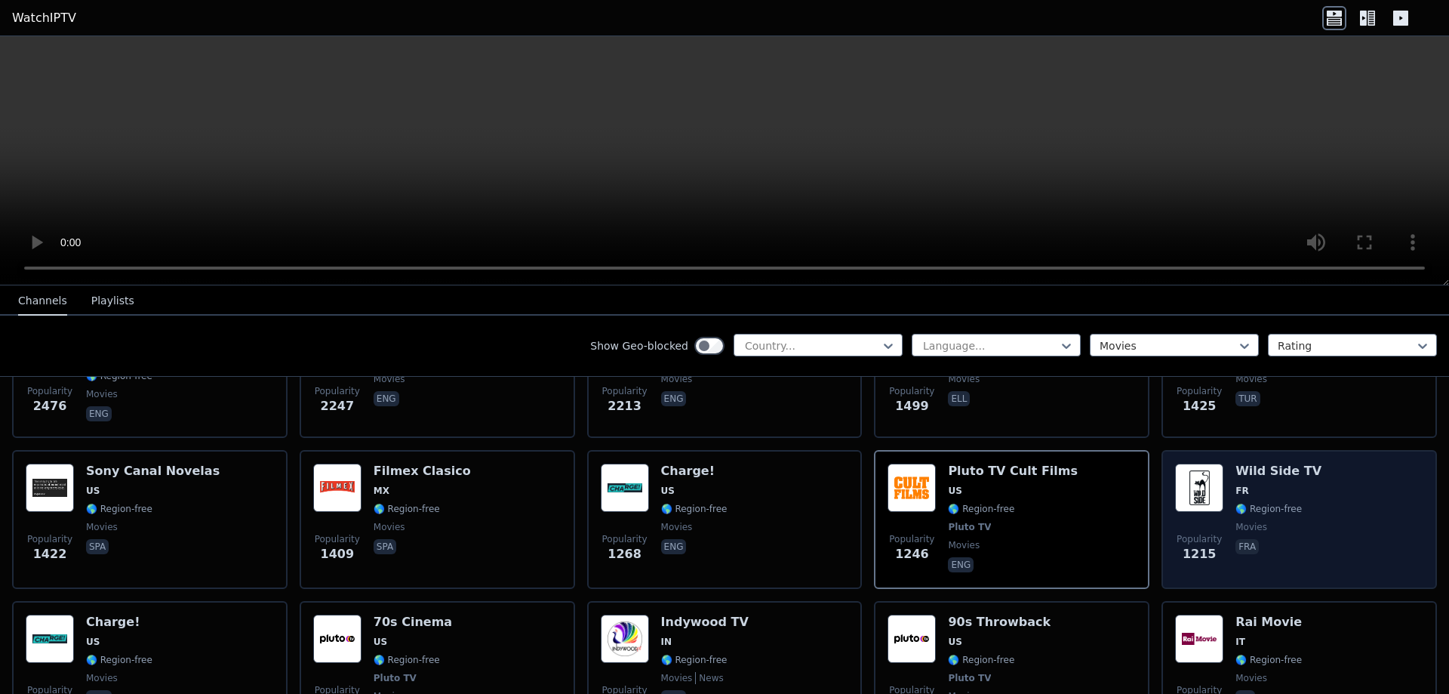
click at [1295, 506] on div "Wild Side TV FR 🌎 Region-free movies fra" at bounding box center [1279, 519] width 86 height 112
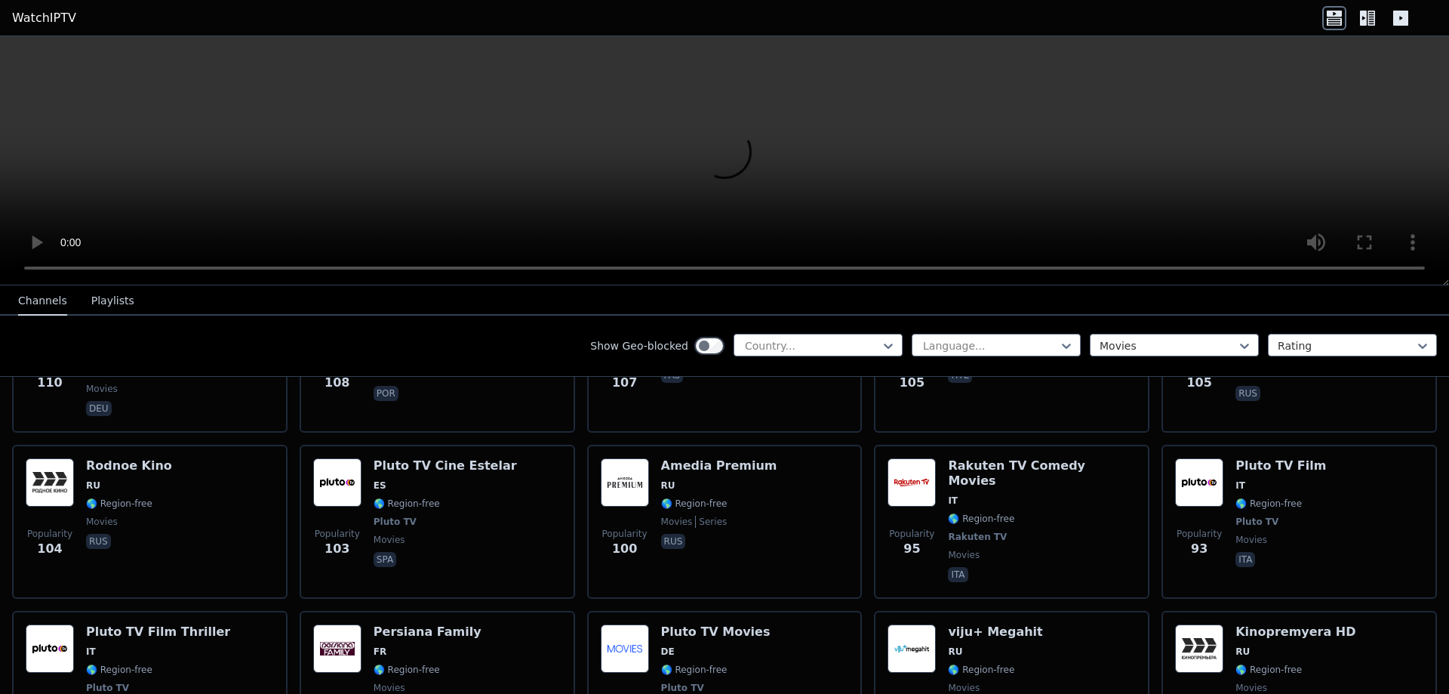
scroll to position [4112, 0]
